Goal: Transaction & Acquisition: Purchase product/service

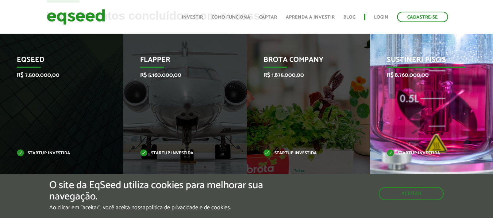
scroll to position [328, 0]
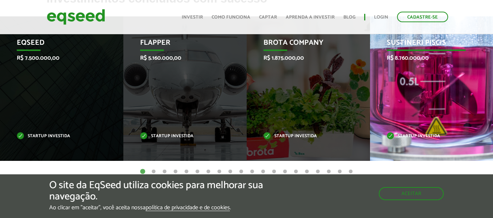
click at [422, 121] on div "Sustineri Piscis R$ 8.760.000,00 Startup investida" at bounding box center [426, 88] width 112 height 145
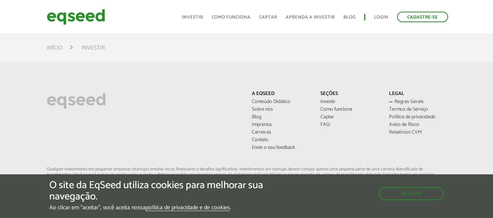
scroll to position [547, 0]
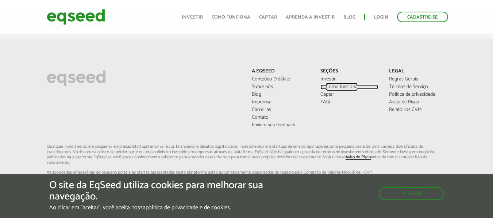
click at [334, 87] on link "Como funciona" at bounding box center [349, 87] width 58 height 5
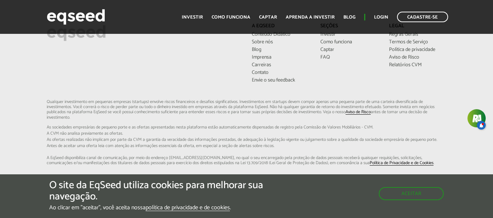
scroll to position [1880, 0]
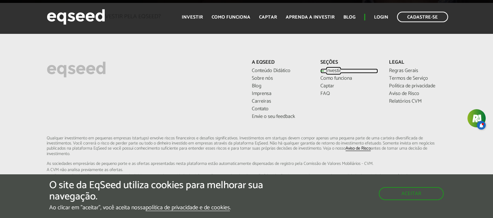
click at [332, 69] on link "Investir" at bounding box center [349, 71] width 58 height 5
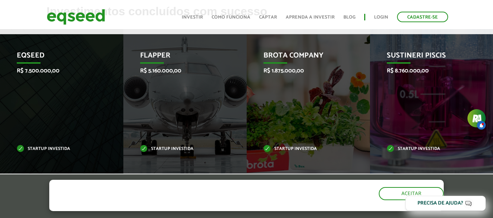
scroll to position [328, 0]
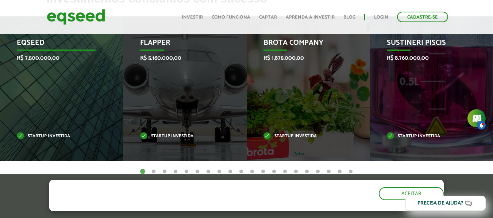
click at [30, 42] on p "EqSeed" at bounding box center [56, 45] width 79 height 12
click at [30, 58] on p "R$ 7.500.000,00" at bounding box center [56, 58] width 79 height 7
click at [35, 136] on p "Startup investida" at bounding box center [56, 137] width 79 height 4
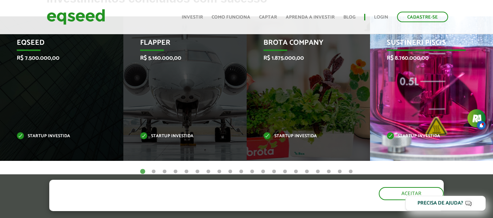
click at [422, 138] on p "Startup investida" at bounding box center [426, 137] width 79 height 4
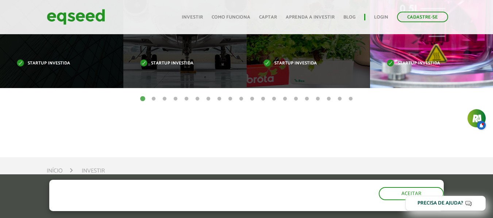
scroll to position [365, 0]
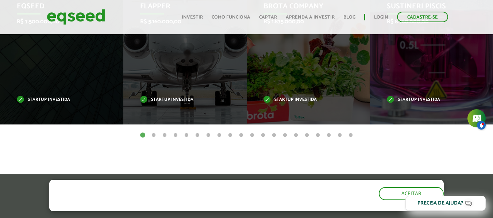
click at [155, 135] on button "2" at bounding box center [153, 135] width 7 height 7
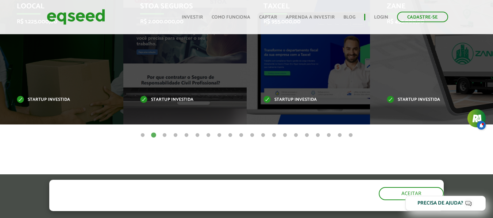
scroll to position [328, 0]
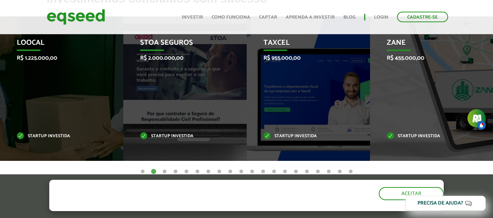
click at [141, 171] on button "1" at bounding box center [142, 172] width 7 height 7
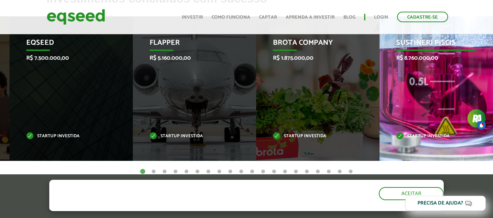
drag, startPoint x: 386, startPoint y: 41, endPoint x: 395, endPoint y: 45, distance: 10.0
click at [395, 45] on div "Sustineri Piscis R$ 8.760.000,00 Startup investida" at bounding box center [435, 88] width 112 height 145
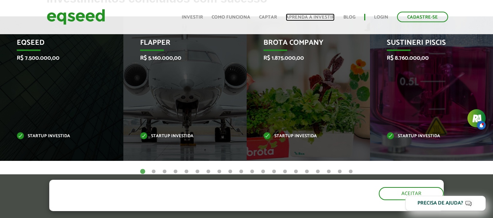
click at [302, 15] on link "Aprenda a investir" at bounding box center [310, 17] width 49 height 5
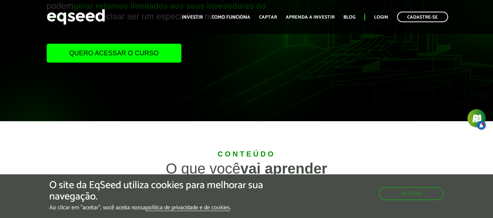
scroll to position [109, 0]
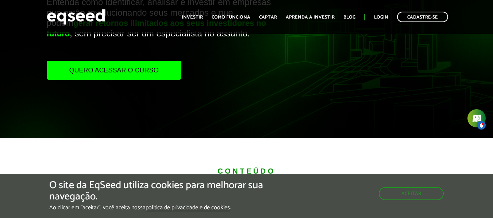
click at [130, 68] on link "Quero acessar o curso" at bounding box center [114, 70] width 135 height 19
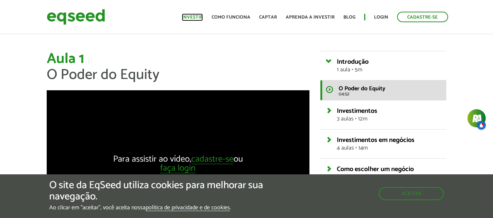
click at [196, 18] on link "Investir" at bounding box center [192, 17] width 21 height 5
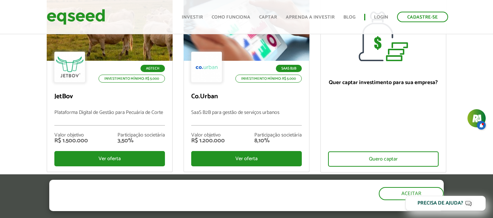
scroll to position [146, 0]
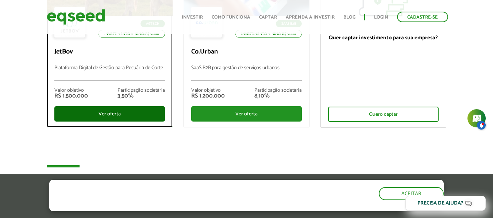
click at [106, 114] on div "Ver oferta" at bounding box center [109, 114] width 111 height 15
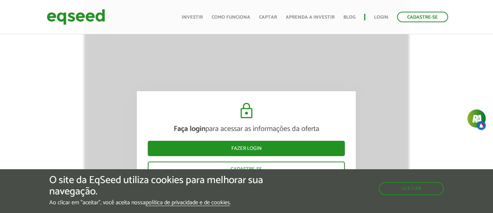
scroll to position [1083, 0]
click at [423, 187] on button "Aceitar" at bounding box center [411, 188] width 63 height 12
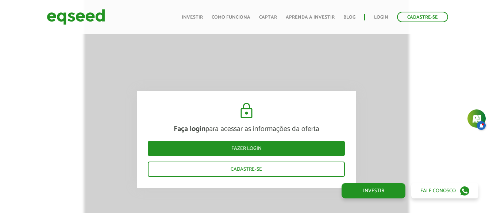
scroll to position [791, 0]
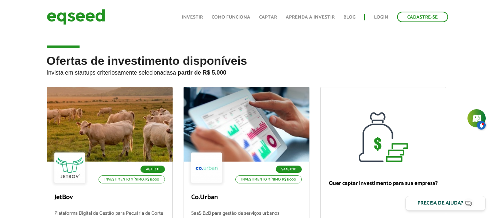
scroll to position [146, 0]
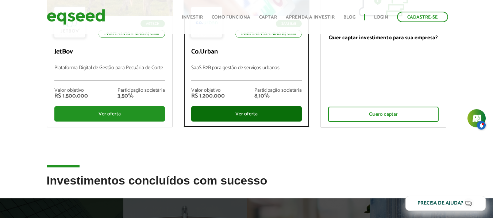
click at [219, 116] on div "Ver oferta" at bounding box center [246, 114] width 111 height 15
